Goal: Task Accomplishment & Management: Use online tool/utility

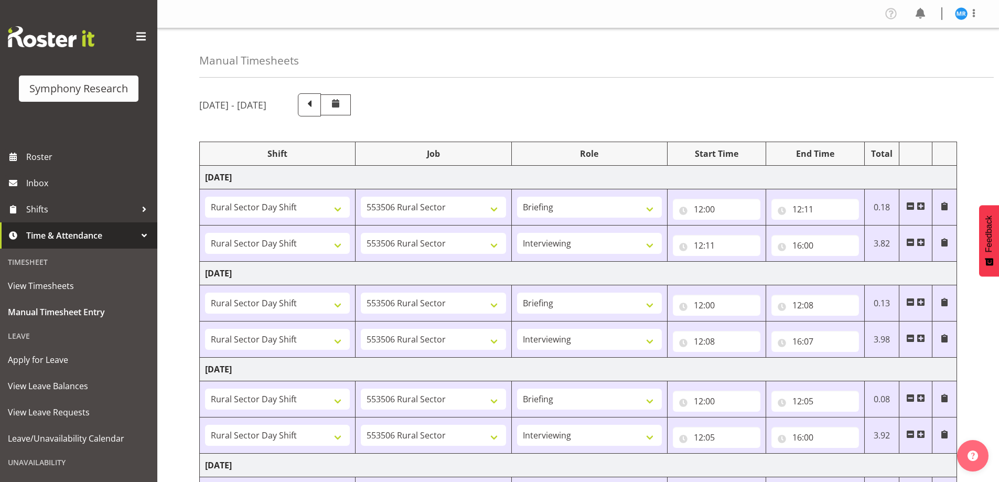
select select "81297"
select select "10587"
select select "81297"
select select "10587"
select select "47"
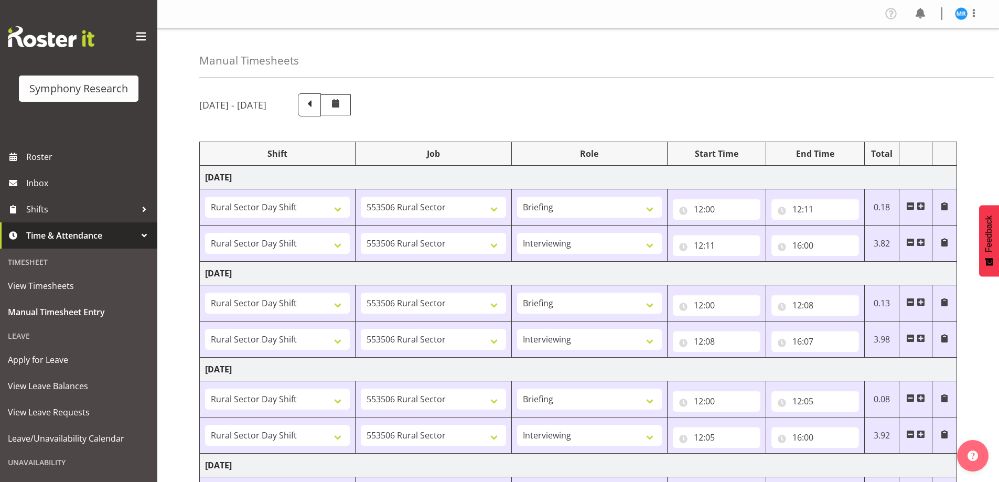
select select "81297"
select select "10587"
select select "81297"
select select "10587"
select select "47"
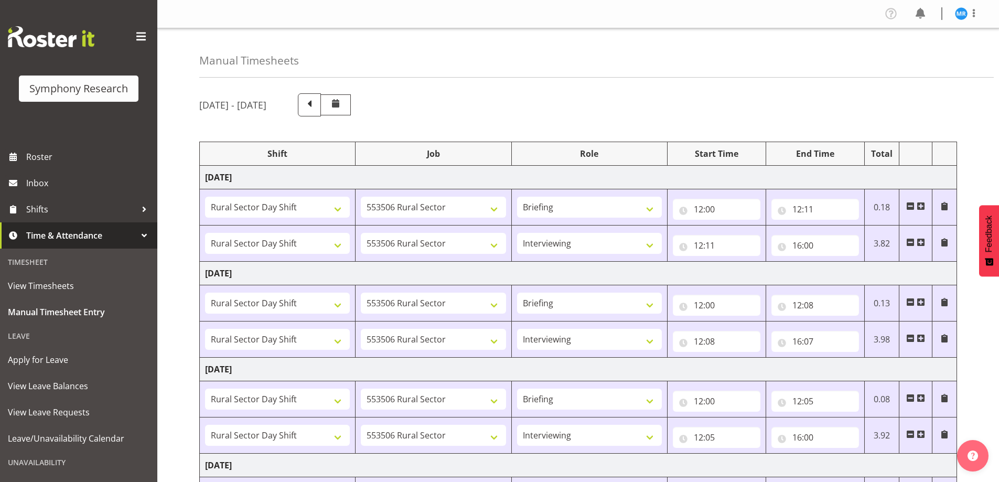
select select "81297"
select select "10587"
select select "81297"
select select "10587"
select select "47"
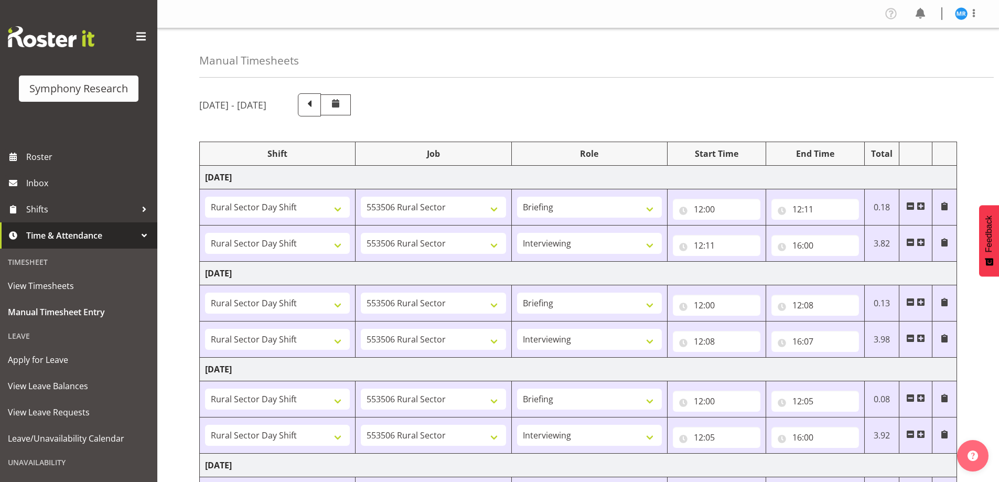
select select "81297"
select select "10587"
select select "81297"
select select "10587"
select select "47"
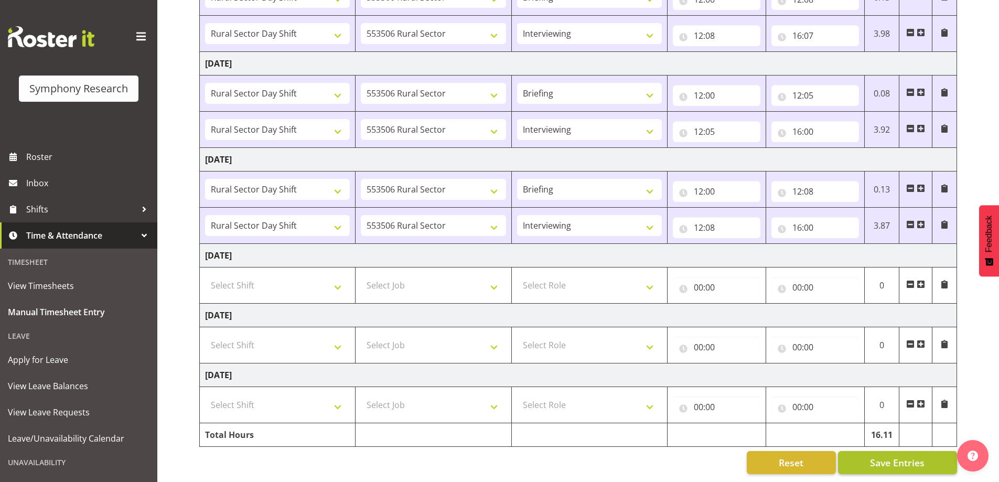
scroll to position [314, 0]
click at [901, 456] on span "Save Entries" at bounding box center [897, 463] width 55 height 14
